Goal: Information Seeking & Learning: Check status

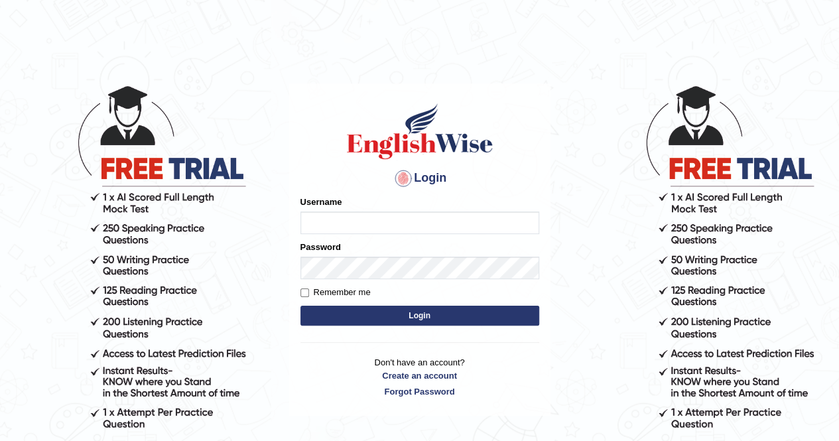
click at [389, 221] on input "Username" at bounding box center [420, 223] width 239 height 23
type input "oguzhan"
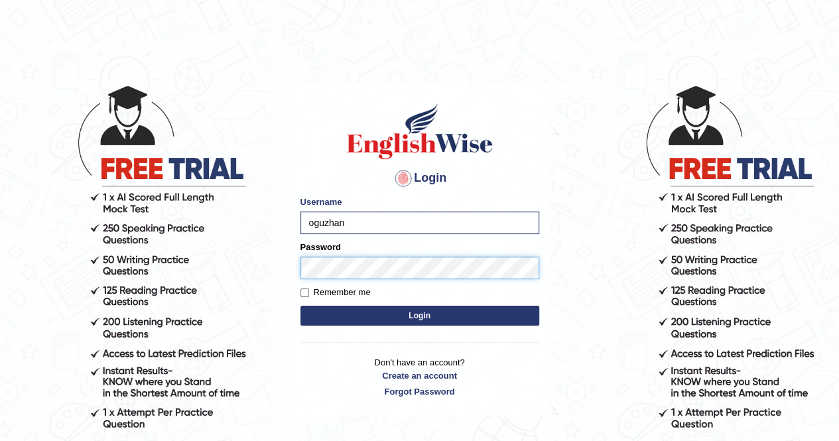
click at [301, 306] on button "Login" at bounding box center [420, 316] width 239 height 20
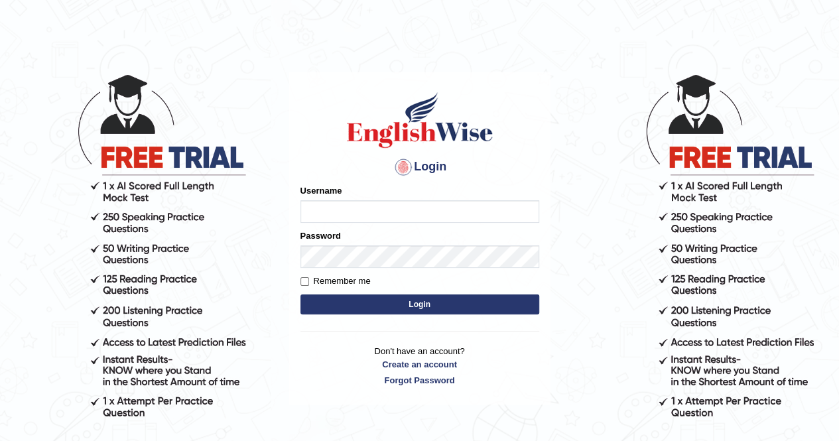
scroll to position [12, 0]
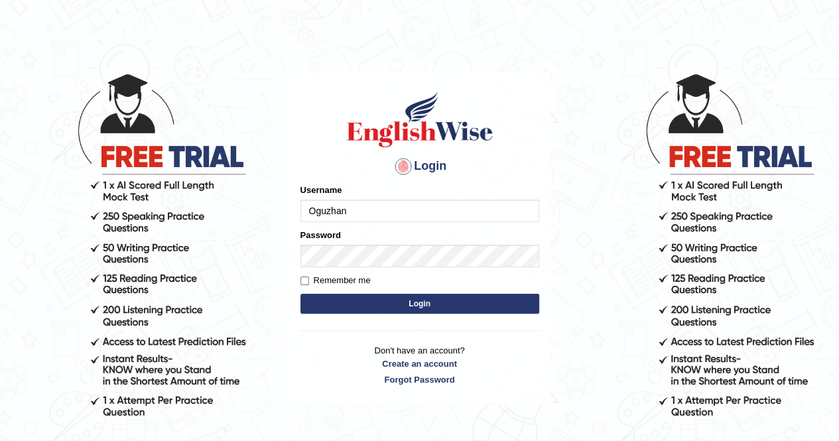
type input "Oguzhan"
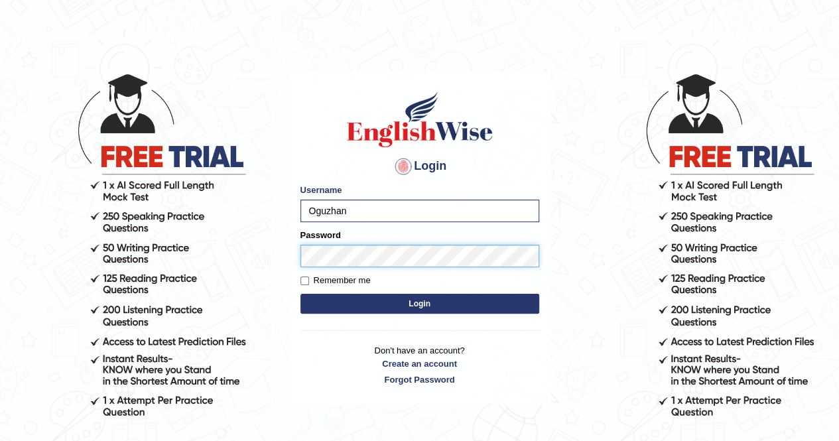
click at [301, 294] on button "Login" at bounding box center [420, 304] width 239 height 20
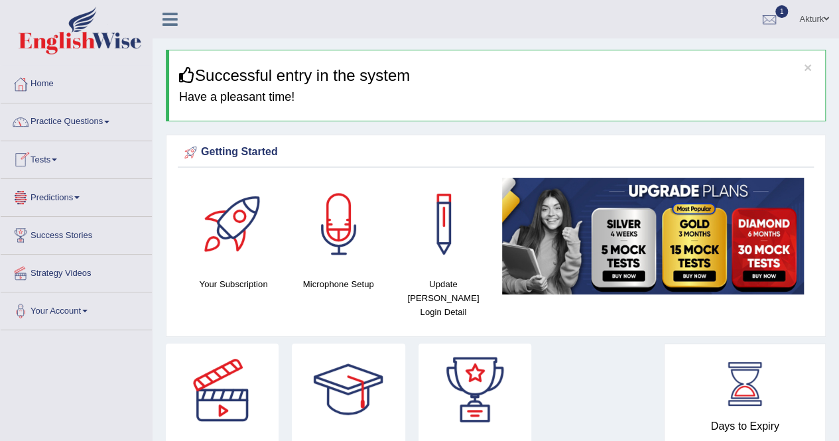
click at [50, 154] on link "Tests" at bounding box center [76, 157] width 151 height 33
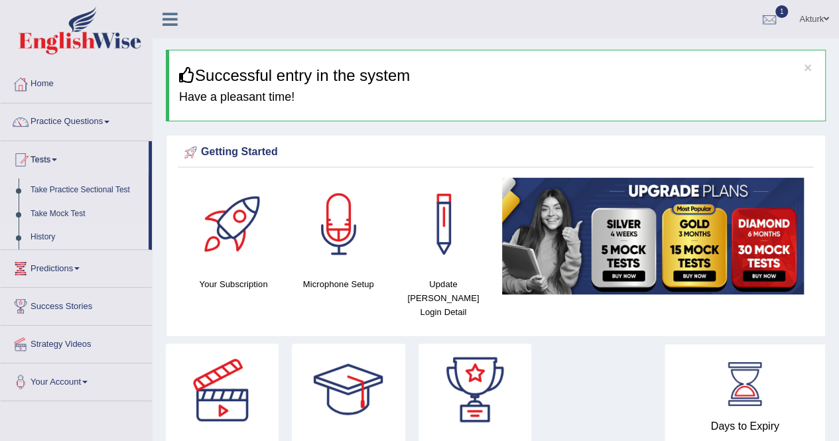
click at [54, 234] on link "History" at bounding box center [87, 238] width 124 height 24
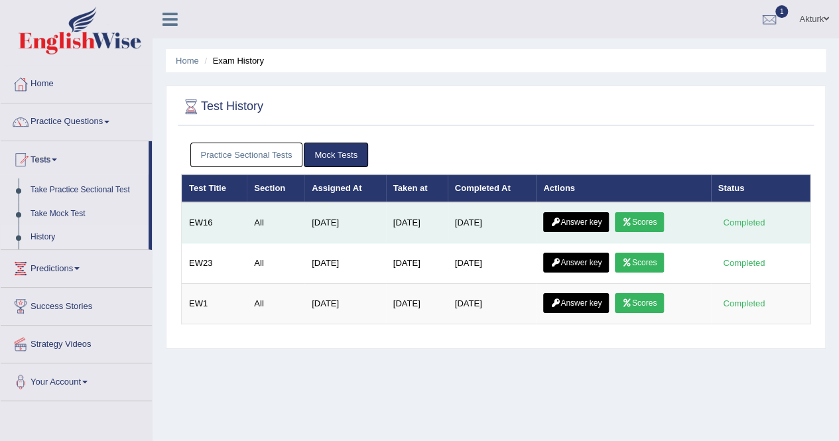
click at [664, 217] on link "Scores" at bounding box center [639, 222] width 49 height 20
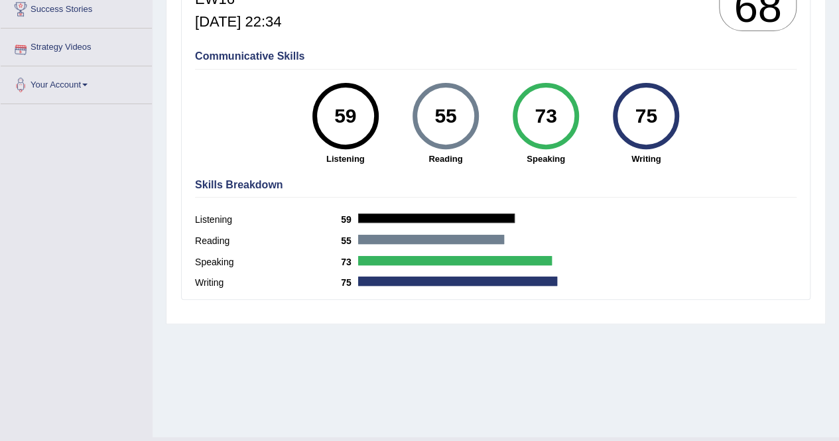
scroll to position [230, 0]
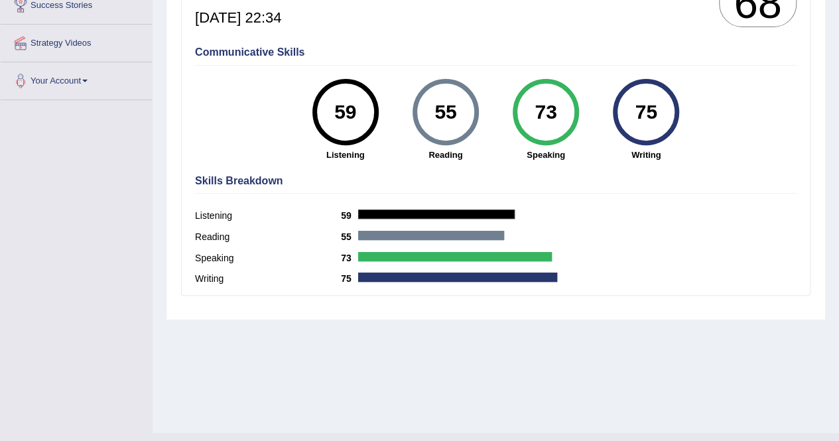
click at [335, 342] on div "Home History Scores Scores on EW16 All English Wise | EW16 | SCORE REPORT Oguzh…" at bounding box center [496, 101] width 687 height 663
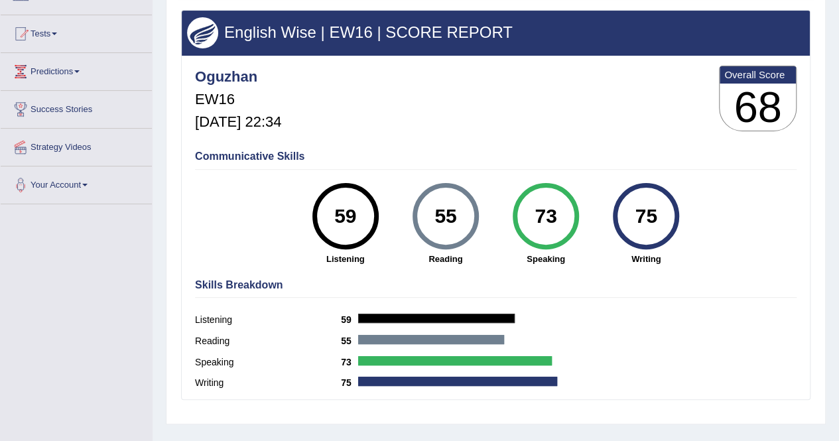
scroll to position [0, 0]
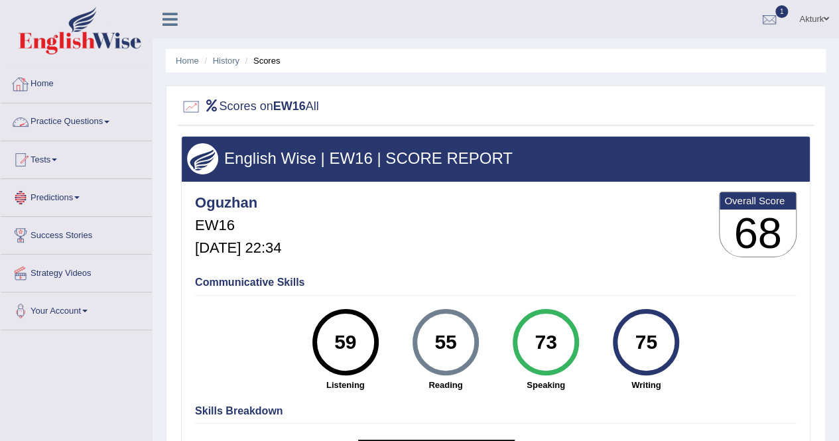
click at [72, 127] on link "Practice Questions" at bounding box center [76, 119] width 151 height 33
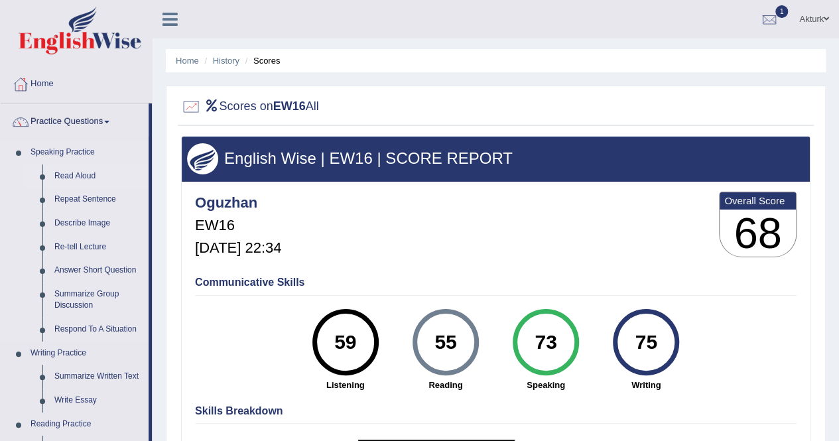
click at [69, 170] on link "Read Aloud" at bounding box center [98, 177] width 100 height 24
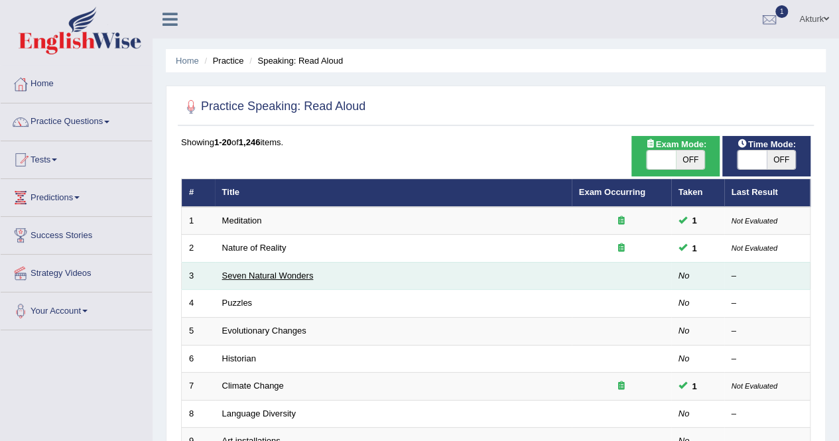
click at [279, 274] on link "Seven Natural Wonders" at bounding box center [268, 276] width 92 height 10
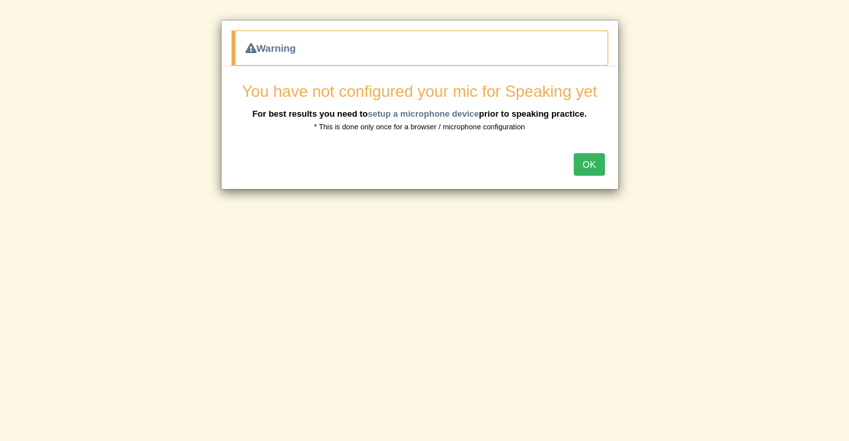
click at [588, 161] on button "OK" at bounding box center [589, 164] width 31 height 23
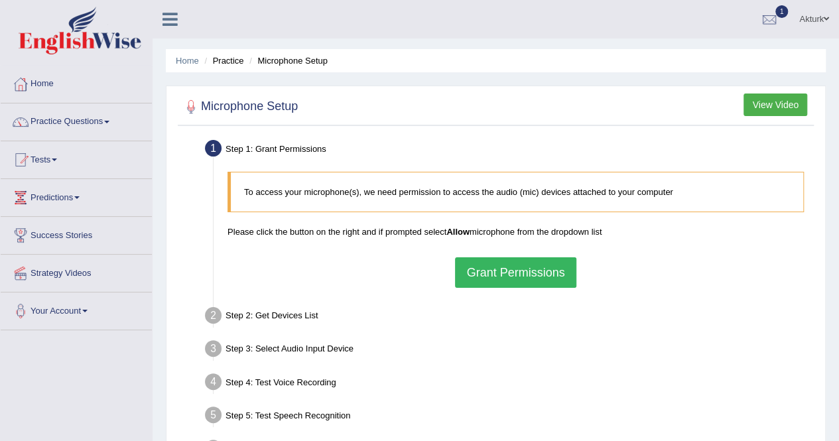
drag, startPoint x: 540, startPoint y: 279, endPoint x: 433, endPoint y: 228, distance: 119.3
click at [433, 228] on div "To access your microphone(s), we need permission to access the audio (mic) devi…" at bounding box center [516, 229] width 590 height 129
click at [50, 83] on link "Home" at bounding box center [76, 82] width 151 height 33
